Goal: Complete application form

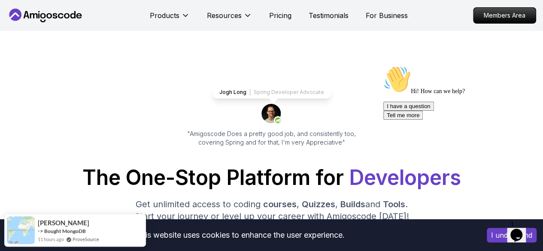
click at [500, 233] on button "I understand" at bounding box center [512, 235] width 50 height 15
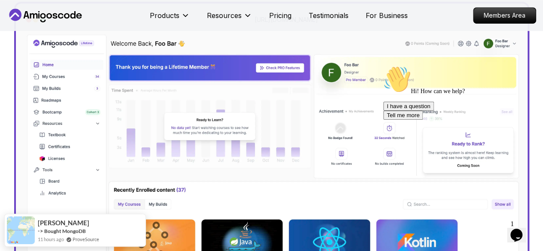
scroll to position [275, 0]
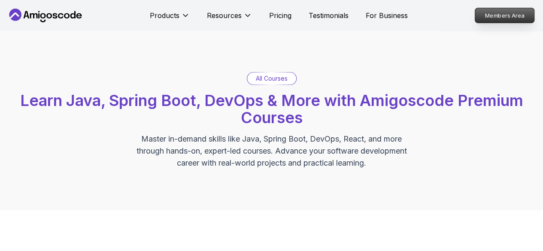
click at [493, 13] on p "Members Area" at bounding box center [504, 15] width 59 height 15
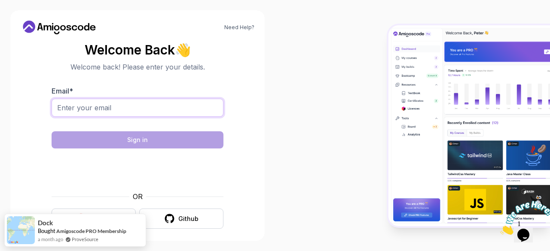
click at [123, 103] on input "Email *" at bounding box center [138, 108] width 172 height 18
type input "[EMAIL_ADDRESS][DOMAIN_NAME]"
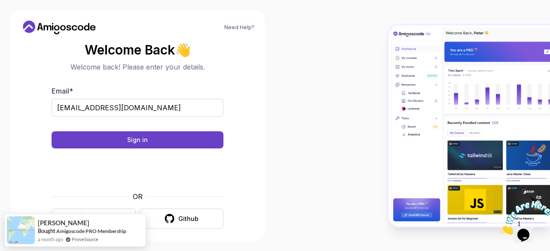
click at [386, 58] on body "Need Help? Welcome Back 👋 Welcome back! Please enter your details. Email * [EMA…" at bounding box center [275, 125] width 550 height 251
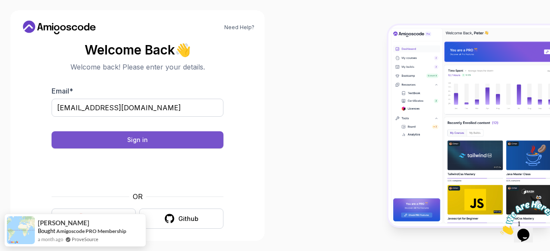
click at [155, 142] on button "Sign in" at bounding box center [138, 139] width 172 height 17
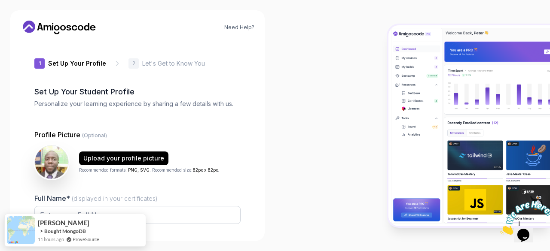
type input "dynamicstag9e714"
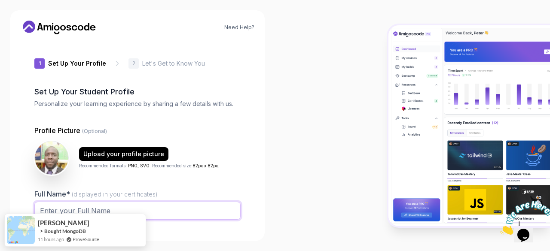
click at [155, 206] on input "Full Name* (displayed in your certificates)" at bounding box center [137, 211] width 206 height 18
type input "Husham Elfadil Ahmed Khartoum"
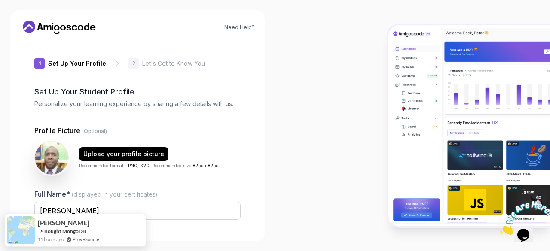
click at [249, 195] on div "1 Set Up Your Profile 1 Set Up Your Profile 2 Let's Get to Know You Set Up Your…" at bounding box center [138, 135] width 234 height 189
click at [180, 232] on div "Need Help? 1 Set Up Your Profile 1 Set Up Your Profile 2 Let's Get to Know You …" at bounding box center [137, 125] width 254 height 231
click at [364, 210] on div at bounding box center [412, 125] width 275 height 251
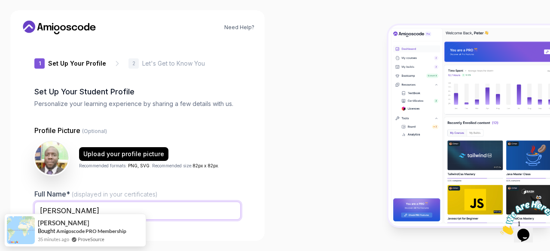
click at [195, 211] on input "Husham Elfadil Ahmed Khartoum" at bounding box center [137, 211] width 206 height 18
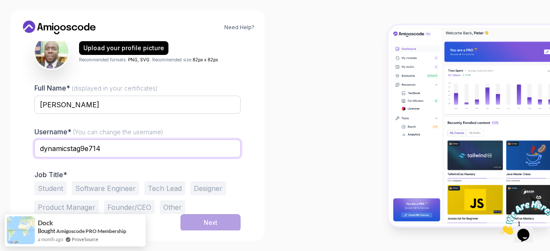
click at [108, 148] on input "dynamicstag9e714" at bounding box center [137, 149] width 206 height 18
type input "d"
type input "h"
click at [142, 144] on input "hishamkhartoum" at bounding box center [137, 149] width 206 height 18
type input "hishamkhartoum"
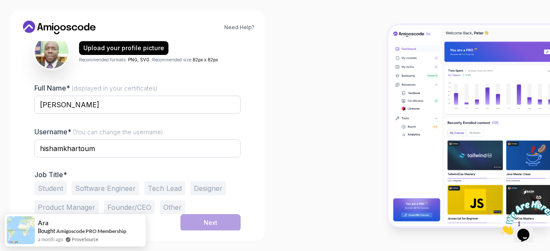
click at [102, 191] on button "Software Engineer" at bounding box center [105, 189] width 67 height 14
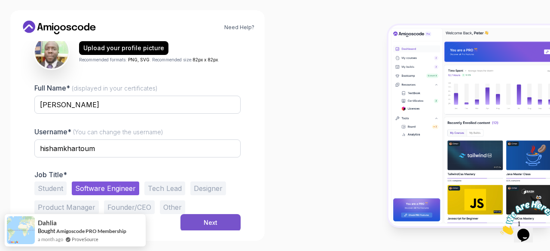
click at [204, 227] on button "Next" at bounding box center [210, 222] width 60 height 17
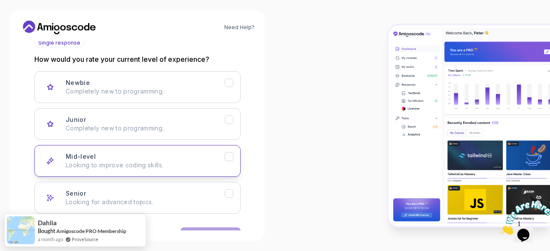
click at [123, 166] on p "Looking to improve coding skills." at bounding box center [145, 165] width 159 height 9
click at [217, 228] on button "Next" at bounding box center [210, 236] width 60 height 17
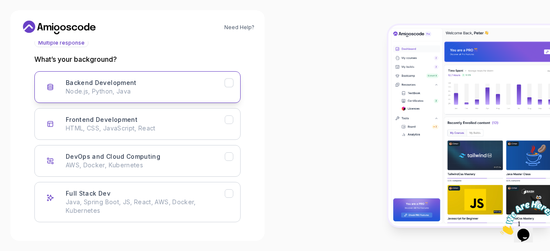
click at [161, 87] on p "Node.js, Python, Java" at bounding box center [145, 91] width 159 height 9
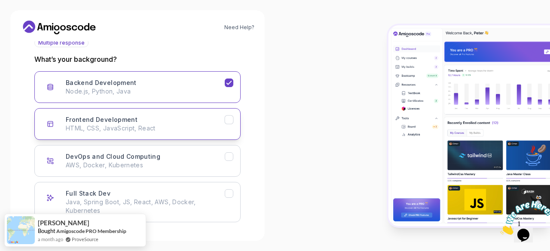
click at [192, 122] on div "Frontend Development HTML, CSS, JavaScript, React" at bounding box center [145, 124] width 159 height 17
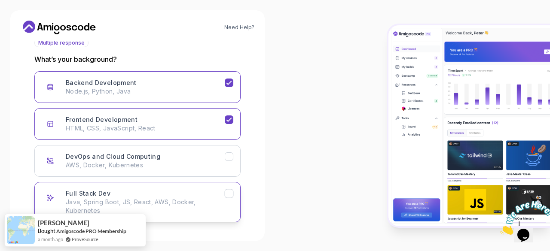
click at [228, 193] on icon "Full Stack Dev" at bounding box center [229, 194] width 8 height 8
click at [265, 189] on div "Need Help? 2 Let's Get to Know You 1 Set Up Your Profile 2 Let's Get to Know Yo…" at bounding box center [137, 125] width 275 height 251
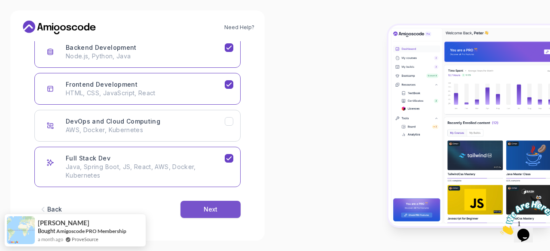
click at [213, 203] on button "Next" at bounding box center [210, 209] width 60 height 17
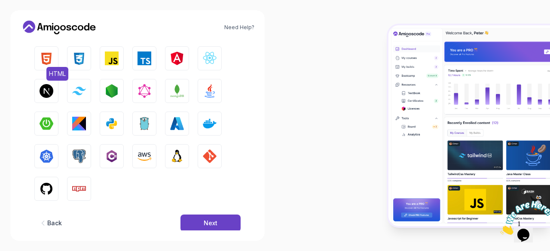
click at [45, 56] on img "button" at bounding box center [47, 59] width 14 height 14
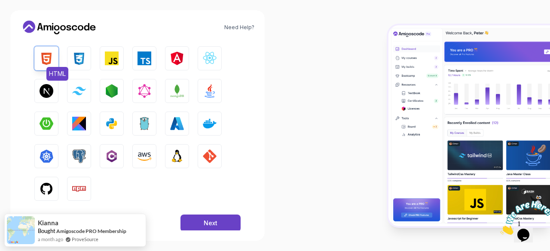
click at [52, 60] on img "button" at bounding box center [47, 59] width 14 height 14
click at [47, 127] on img "button" at bounding box center [47, 124] width 14 height 14
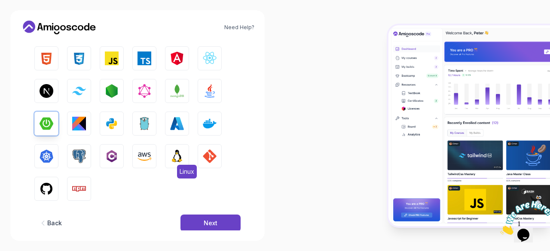
click at [174, 155] on img "button" at bounding box center [177, 156] width 14 height 14
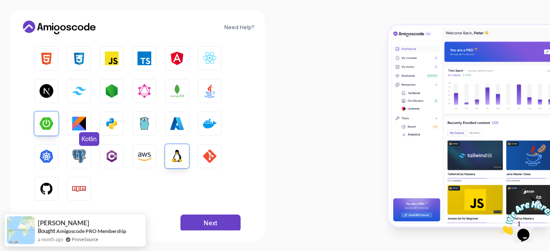
click at [82, 121] on img "button" at bounding box center [79, 124] width 14 height 14
click at [54, 93] on button "Next.js" at bounding box center [46, 91] width 24 height 24
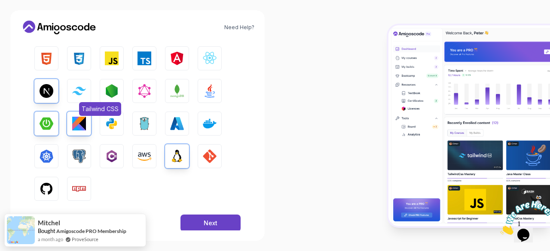
click at [85, 93] on img "button" at bounding box center [79, 91] width 14 height 8
click at [182, 59] on img "button" at bounding box center [177, 59] width 14 height 14
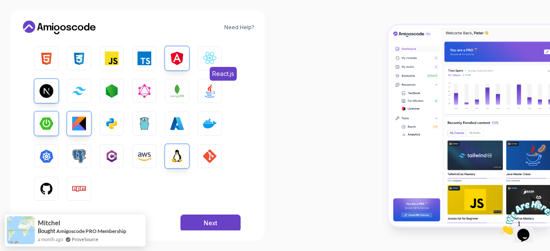
click at [209, 59] on img "button" at bounding box center [210, 59] width 14 height 14
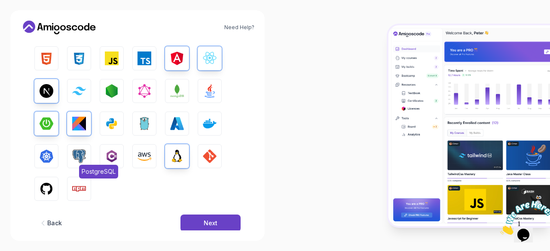
click at [78, 159] on img "button" at bounding box center [79, 156] width 14 height 14
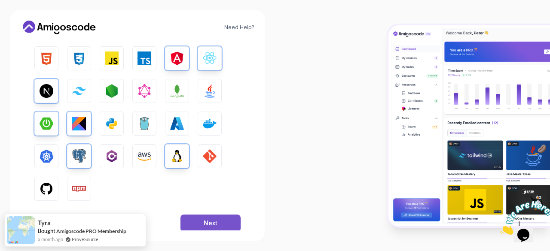
click at [213, 225] on div "Next" at bounding box center [211, 223] width 14 height 9
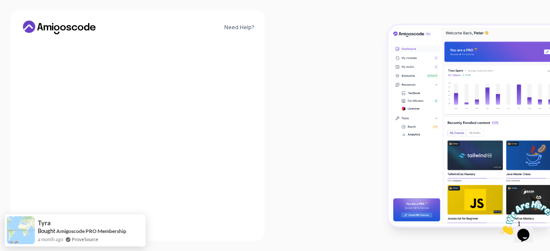
scroll to position [138, 0]
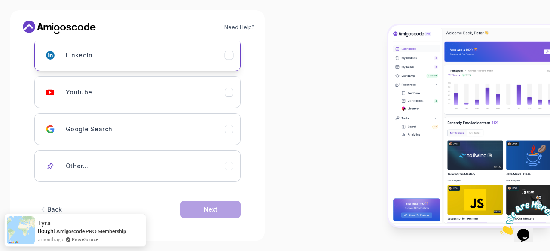
click at [124, 53] on div "LinkedIn" at bounding box center [145, 55] width 159 height 17
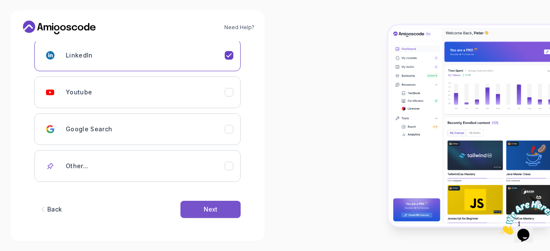
click at [209, 205] on div "Next" at bounding box center [211, 209] width 14 height 9
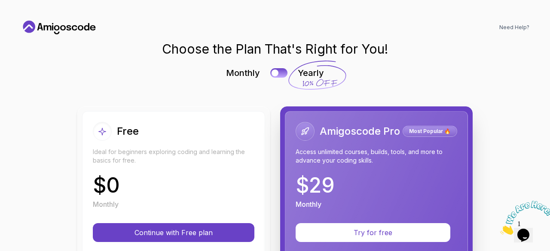
scroll to position [0, 0]
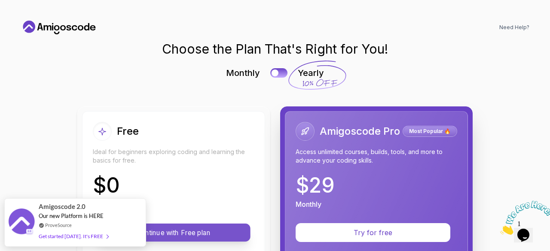
click at [210, 237] on p "Continue with Free plan" at bounding box center [173, 233] width 134 height 10
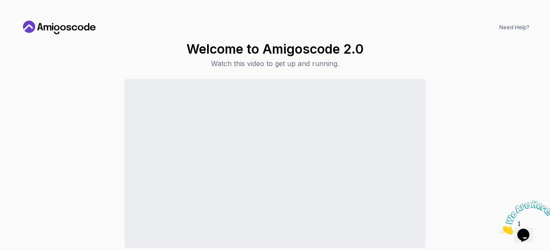
click at [543, 71] on div "Need Help? Welcome to Amigoscode 2.0 Watch this video to get up and running. Co…" at bounding box center [275, 125] width 550 height 251
click at [482, 132] on div "Continue to Dashboard" at bounding box center [275, 181] width 508 height 204
